Goal: Task Accomplishment & Management: Use online tool/utility

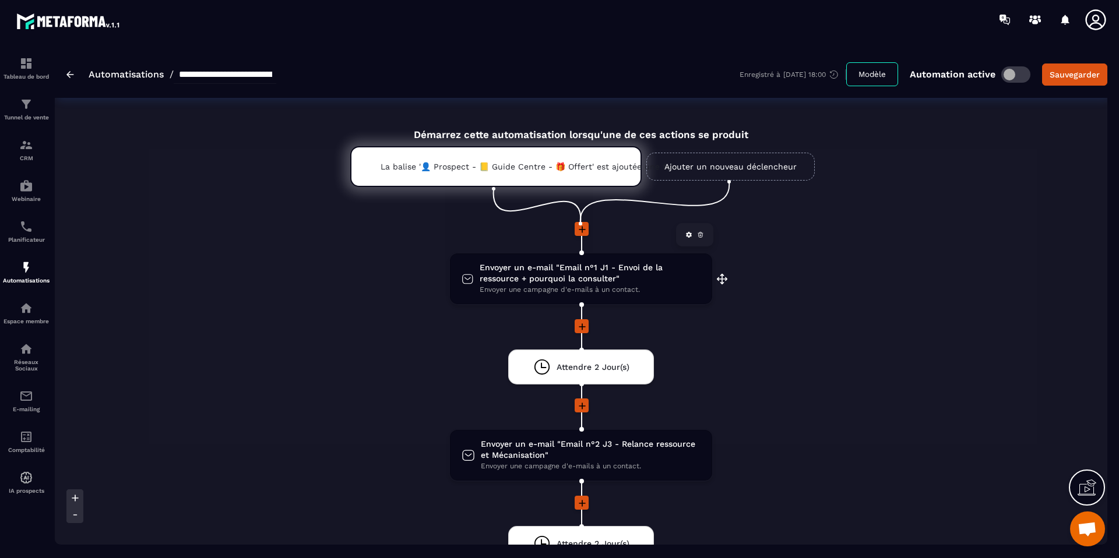
click at [582, 270] on span "Envoyer un e-mail "Email n°1 J1 - Envoi de la ressource + pourquoi la consulter"" at bounding box center [590, 273] width 221 height 22
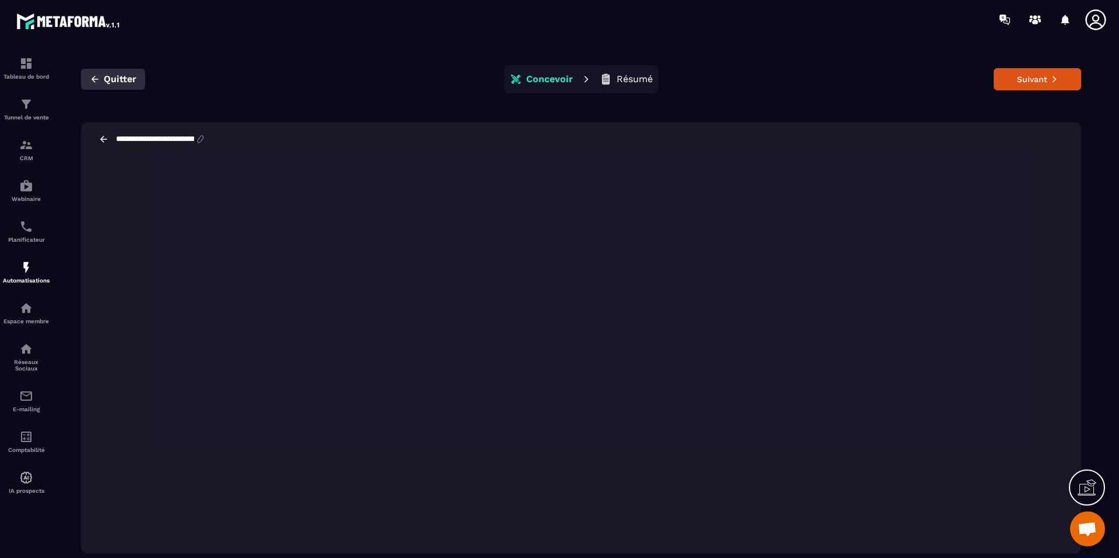
click at [92, 81] on icon "button" at bounding box center [95, 79] width 10 height 10
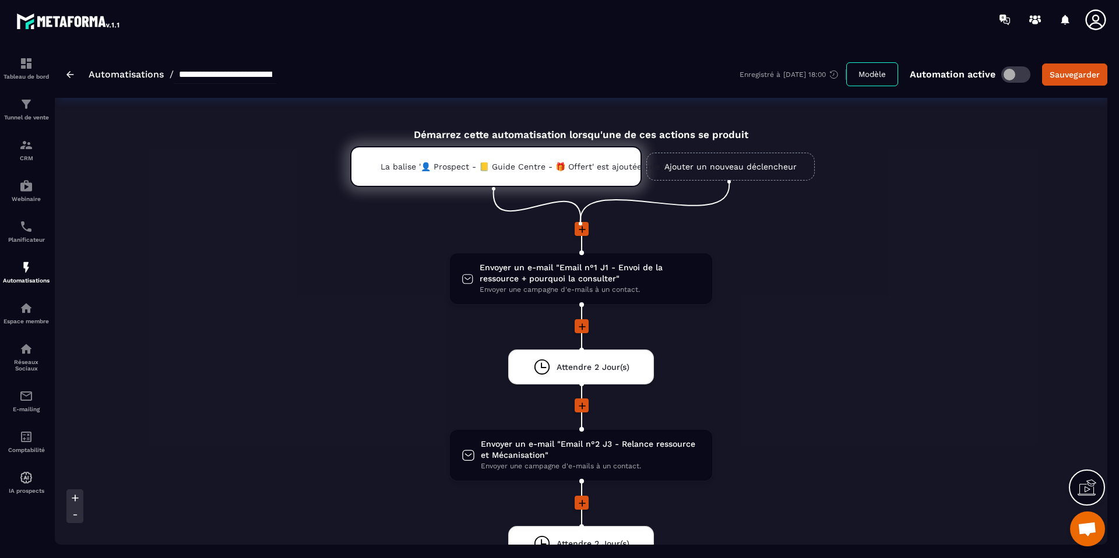
click at [1083, 489] on icon at bounding box center [1086, 487] width 19 height 19
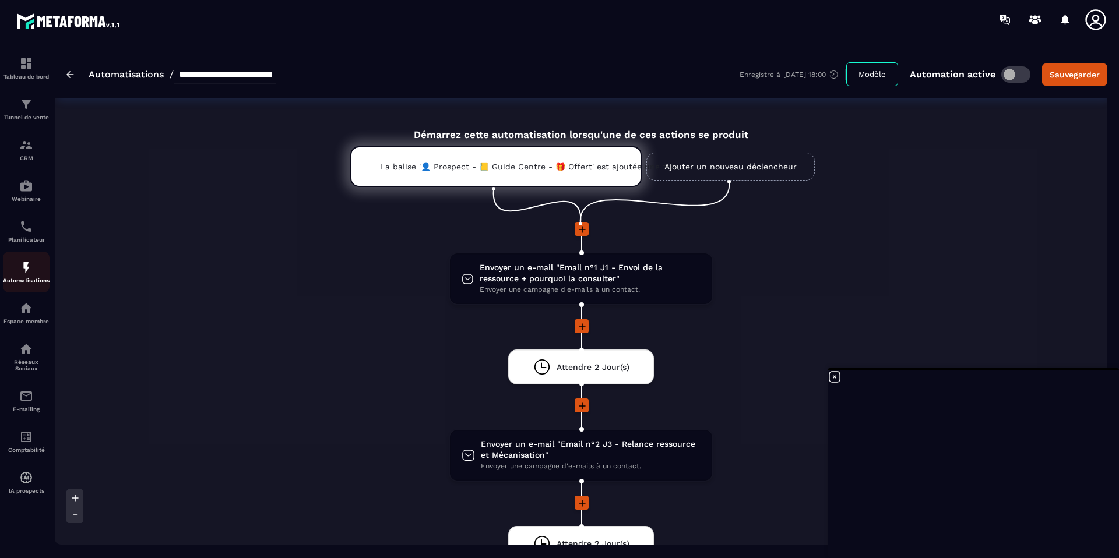
click at [19, 283] on p "Automatisations" at bounding box center [26, 280] width 47 height 6
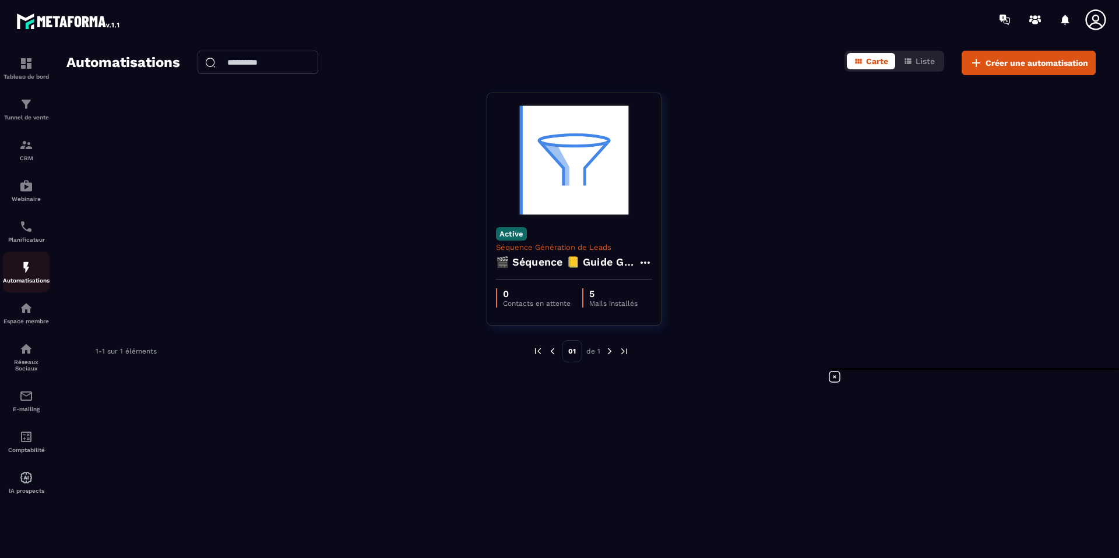
click at [18, 274] on div "Automatisations" at bounding box center [26, 271] width 47 height 23
click at [31, 396] on img at bounding box center [26, 396] width 14 height 14
